Goal: Task Accomplishment & Management: Use online tool/utility

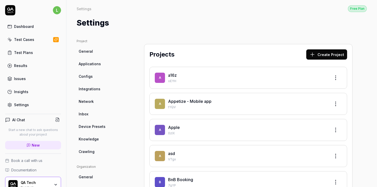
click at [23, 40] on div "Test Cases" at bounding box center [24, 39] width 20 height 5
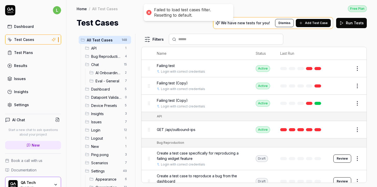
click at [151, 37] on html "Failed to load test cases filter. Resetting to default. l Dashboard Test Cases …" at bounding box center [188, 93] width 377 height 187
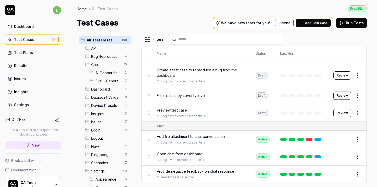
scroll to position [107, 0]
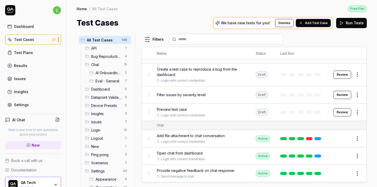
click at [355, 108] on body "l Dashboard Test Cases Test Plans Results Issues Insights Settings AI Chat Star…" at bounding box center [188, 93] width 377 height 187
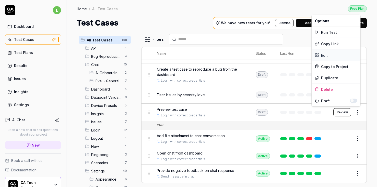
click at [324, 52] on div "Edit" at bounding box center [336, 55] width 49 height 11
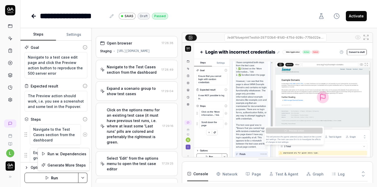
click at [83, 176] on html "**********" at bounding box center [188, 93] width 377 height 187
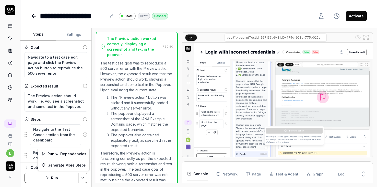
scroll to position [162, 0]
click at [83, 176] on html "**********" at bounding box center [188, 93] width 377 height 187
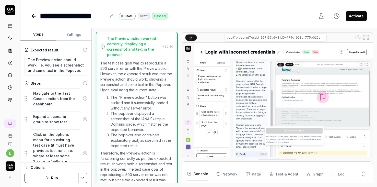
scroll to position [37, 0]
type textarea "*"
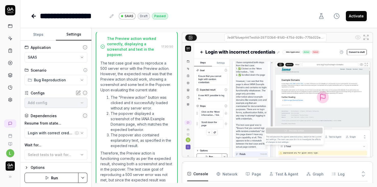
click at [70, 34] on button "Settings" at bounding box center [74, 34] width 36 height 12
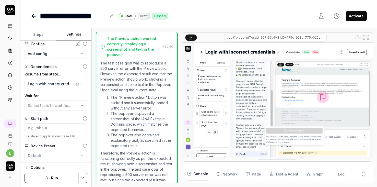
scroll to position [54, 0]
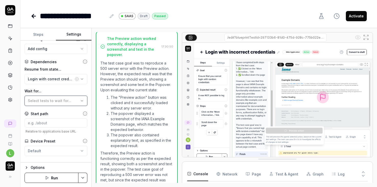
click at [82, 100] on icon "button" at bounding box center [82, 101] width 4 height 4
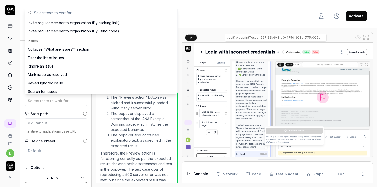
scroll to position [1076, 0]
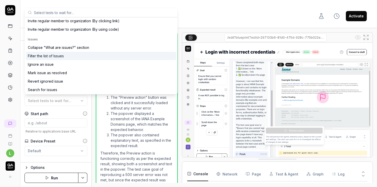
click at [50, 57] on div "Filter the list of Issues" at bounding box center [46, 55] width 36 height 5
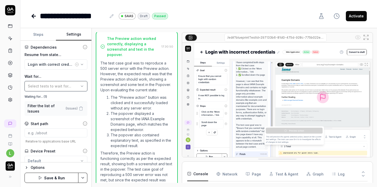
scroll to position [70, 0]
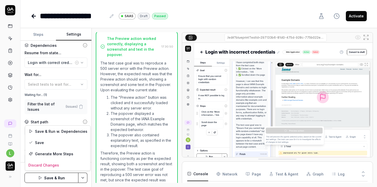
click at [82, 177] on html "**********" at bounding box center [188, 93] width 377 height 187
click at [42, 142] on div "Save" at bounding box center [57, 142] width 65 height 11
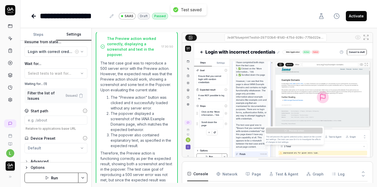
scroll to position [83, 0]
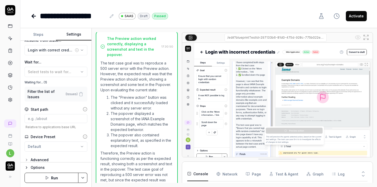
click at [48, 105] on div "**********" at bounding box center [55, 102] width 71 height 122
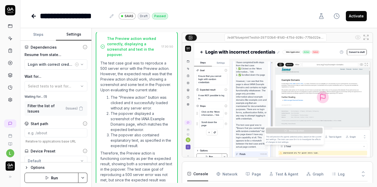
scroll to position [65, 0]
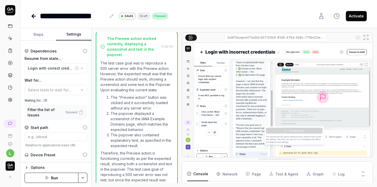
click at [51, 176] on button "Run" at bounding box center [52, 178] width 54 height 10
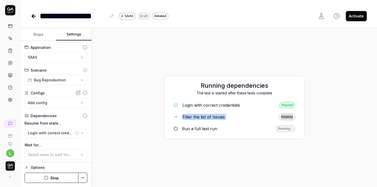
click at [199, 61] on div "Running dependencies The test is started after these tests complete Login with …" at bounding box center [234, 107] width 277 height 151
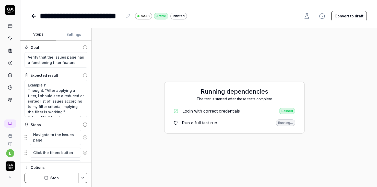
type textarea "*"
